Goal: Entertainment & Leisure: Browse casually

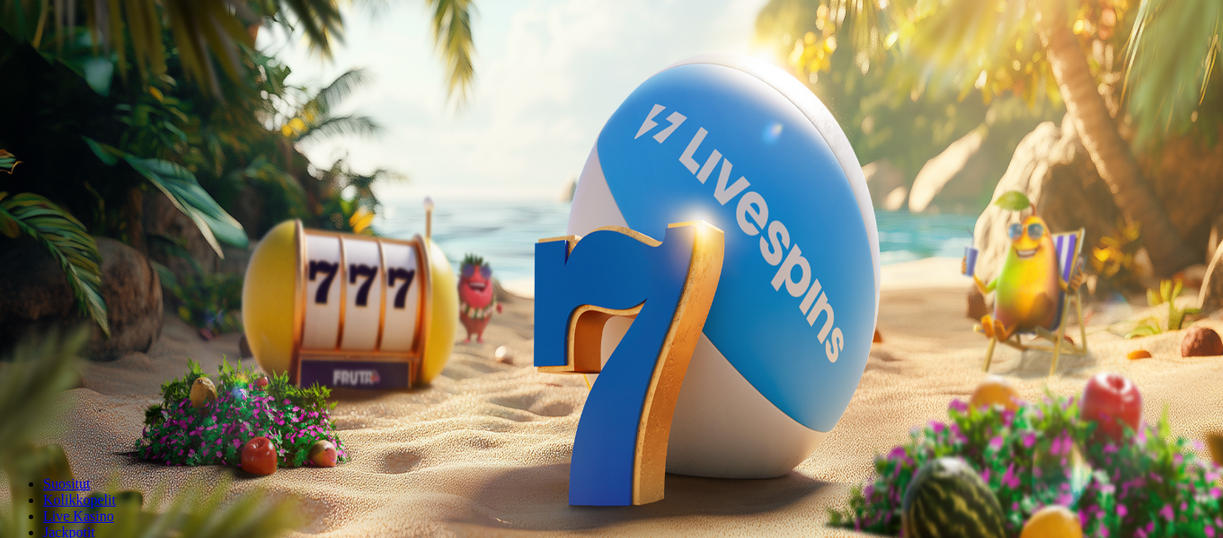
click at [109, 75] on button "Kirjaudu" at bounding box center [124, 65] width 58 height 19
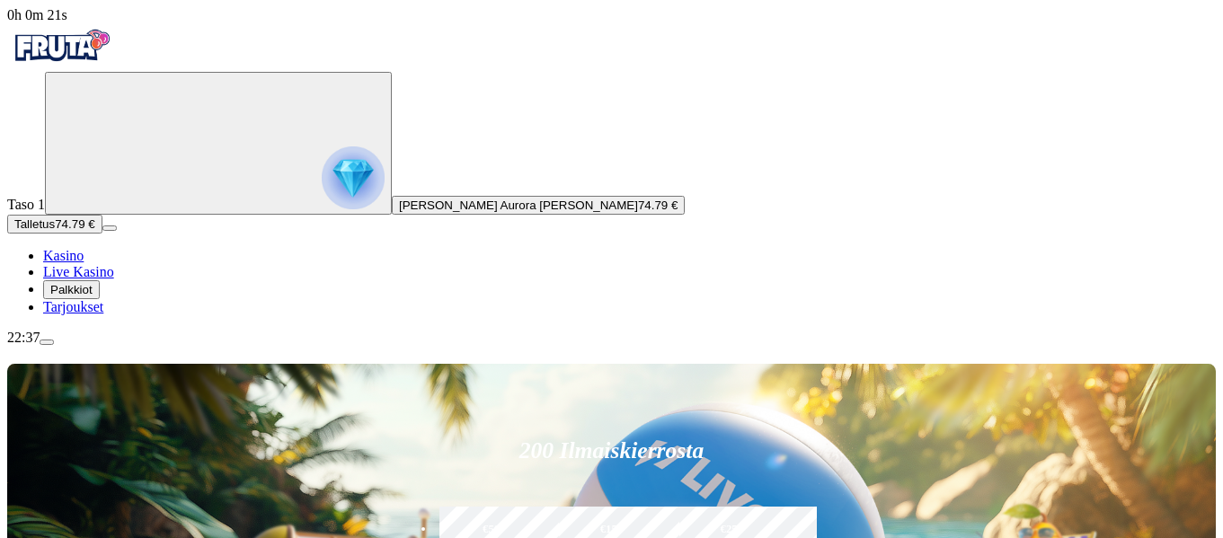
click at [86, 297] on span "Palkkiot" at bounding box center [71, 289] width 42 height 13
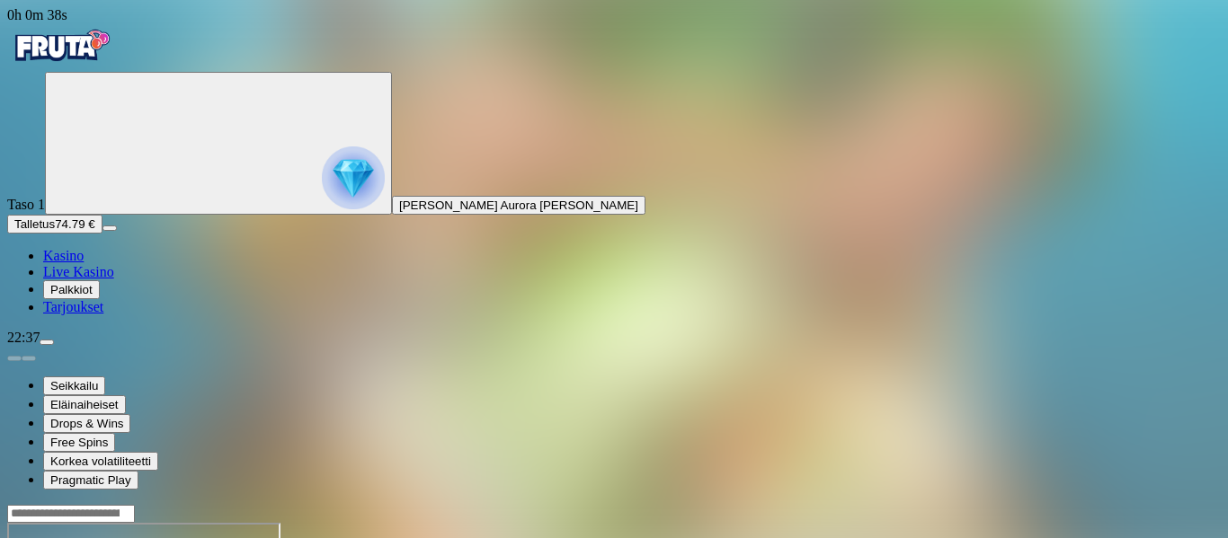
click at [106, 49] on img "Primary" at bounding box center [61, 45] width 108 height 45
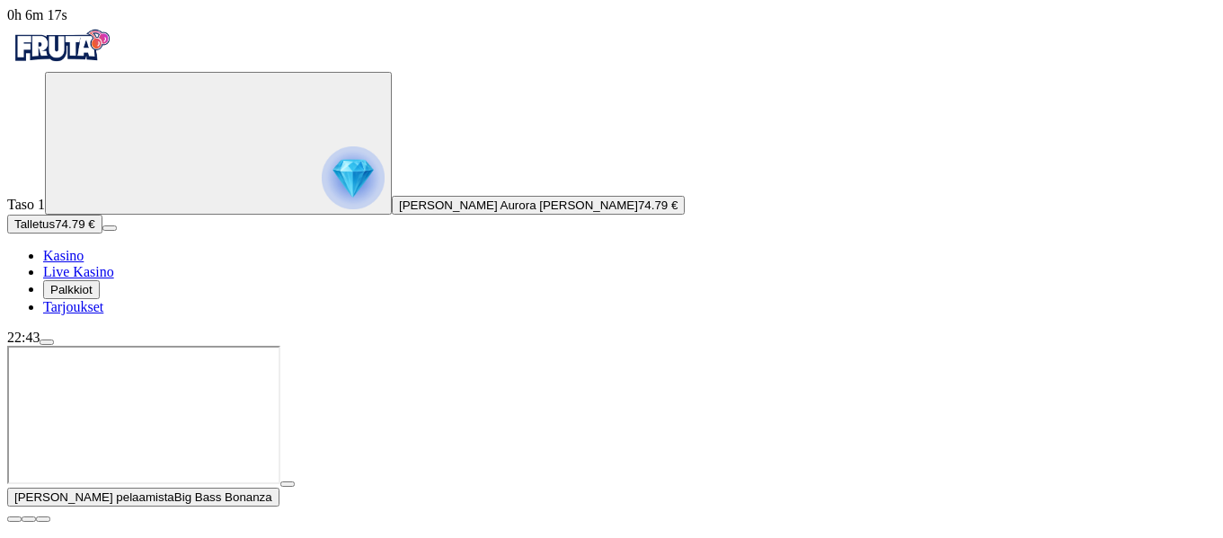
click at [14, 519] on span "close icon" at bounding box center [14, 519] width 0 height 0
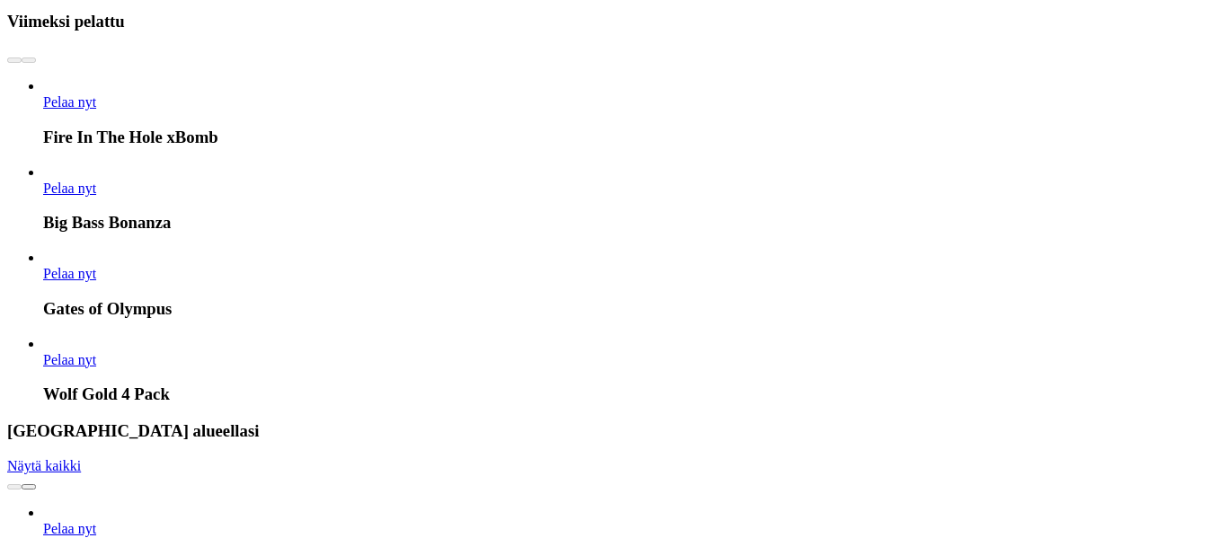
scroll to position [792, 0]
